Goal: Task Accomplishment & Management: Complete application form

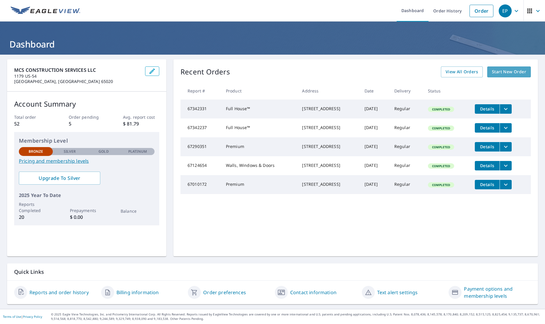
click at [509, 73] on span "Start New Order" at bounding box center [509, 71] width 34 height 7
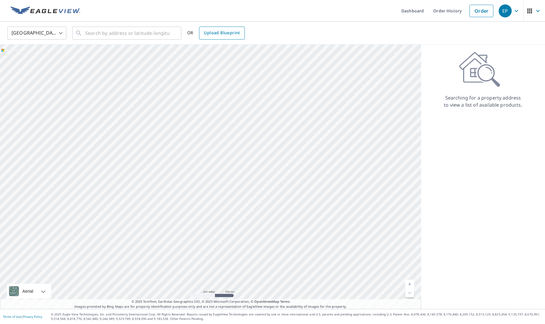
click at [221, 34] on span "Upload Blueprint" at bounding box center [222, 32] width 36 height 7
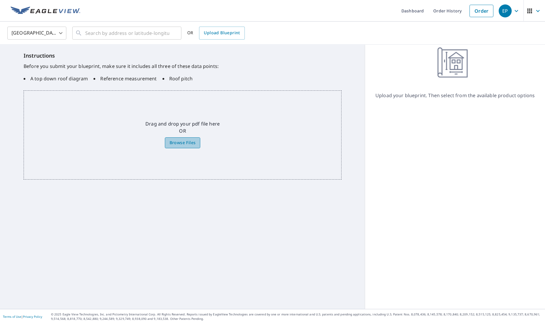
click at [189, 145] on span "Browse Files" at bounding box center [183, 142] width 26 height 7
click at [0, 0] on input "Browse Files" at bounding box center [0, 0] width 0 height 0
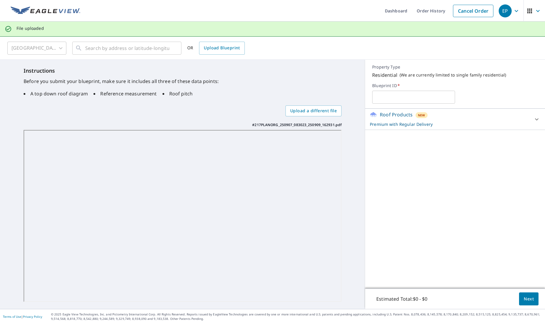
click at [394, 113] on p "Roof Products" at bounding box center [396, 114] width 33 height 7
click at [529, 300] on span "Next" at bounding box center [529, 298] width 10 height 7
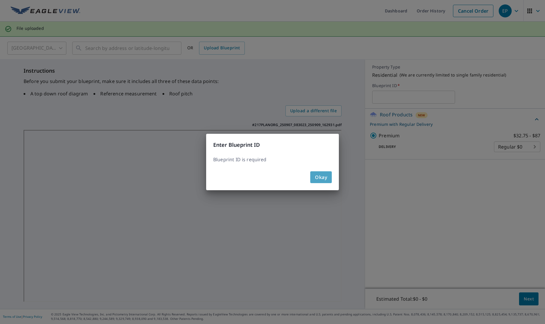
click at [322, 179] on span "Okay" at bounding box center [321, 177] width 12 height 8
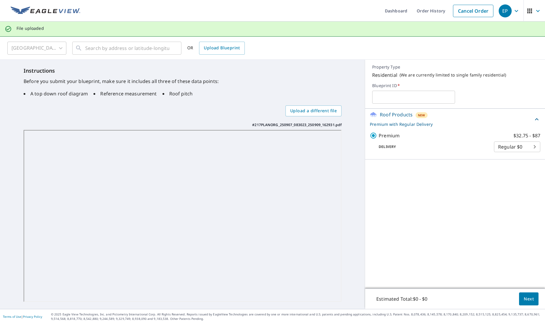
click at [403, 98] on input "text" at bounding box center [413, 97] width 83 height 17
type input "2332"
click at [531, 302] on button "Next" at bounding box center [528, 298] width 19 height 13
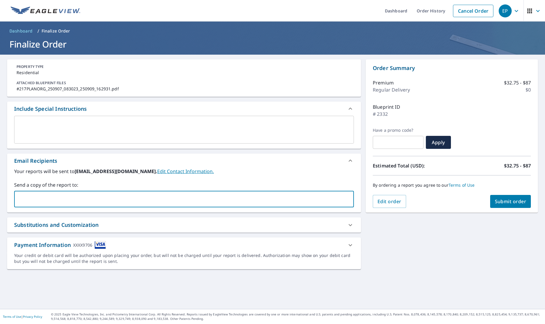
click at [26, 199] on input "text" at bounding box center [180, 198] width 326 height 11
type input "[PERSON_NAME][EMAIL_ADDRESS][DOMAIN_NAME]"
click at [507, 202] on span "Submit order" at bounding box center [511, 201] width 32 height 6
